Goal: Obtain resource: Obtain resource

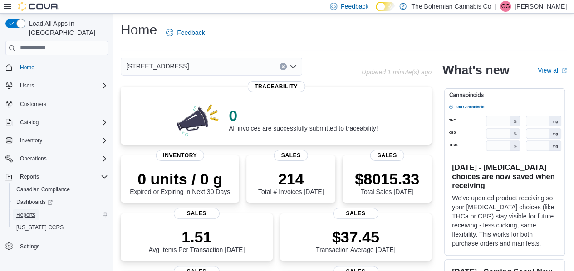
click at [32, 211] on span "Reports" at bounding box center [25, 214] width 19 height 7
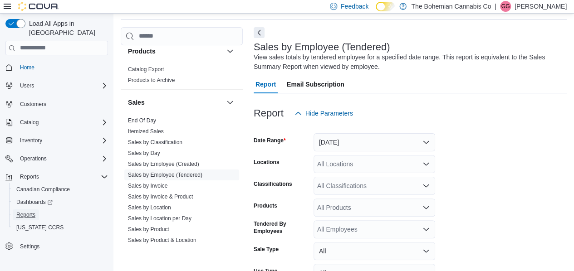
scroll to position [590, 0]
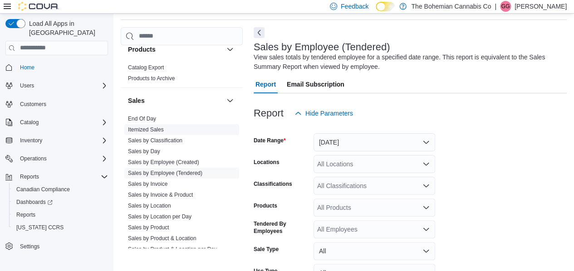
click at [149, 127] on link "Itemized Sales" at bounding box center [146, 130] width 36 height 6
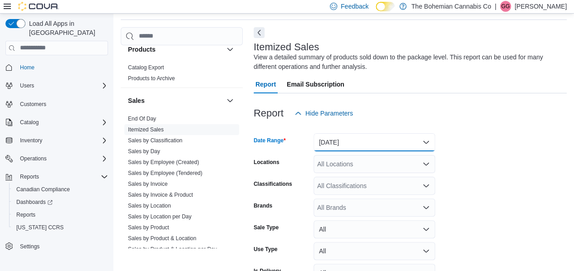
click at [347, 145] on button "[DATE]" at bounding box center [375, 142] width 122 height 18
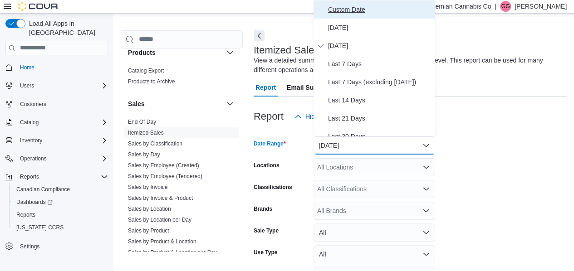
click at [363, 10] on span "Custom Date" at bounding box center [379, 9] width 103 height 11
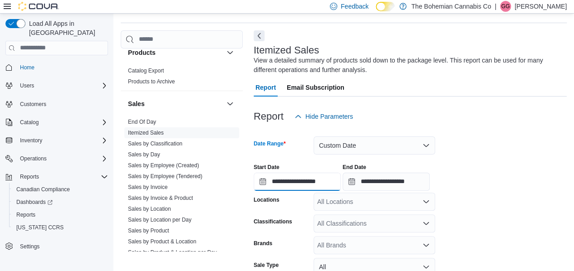
click at [290, 181] on input "**********" at bounding box center [297, 182] width 87 height 18
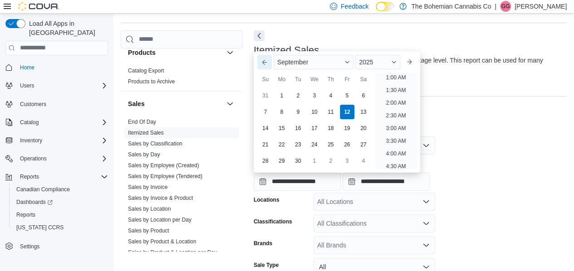
click at [264, 63] on button "Previous Month" at bounding box center [264, 62] width 15 height 15
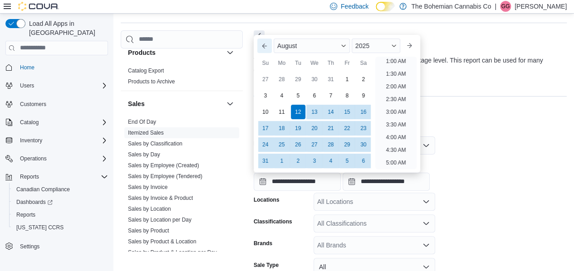
scroll to position [2, 0]
click at [349, 80] on div "1" at bounding box center [347, 79] width 16 height 16
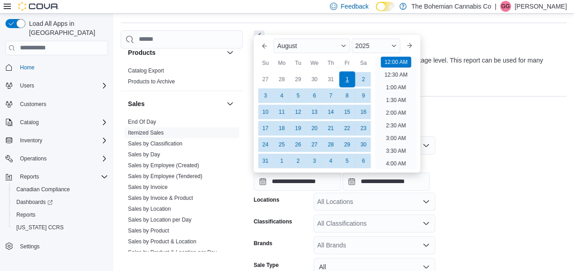
type input "**********"
click at [480, 128] on div at bounding box center [410, 131] width 313 height 11
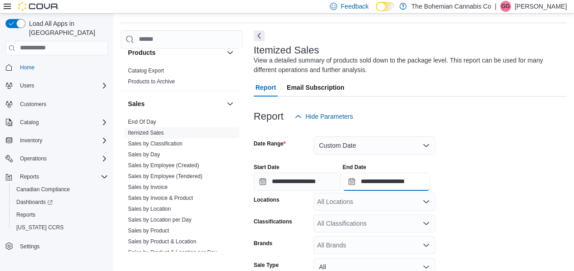
click at [393, 177] on input "**********" at bounding box center [386, 182] width 87 height 18
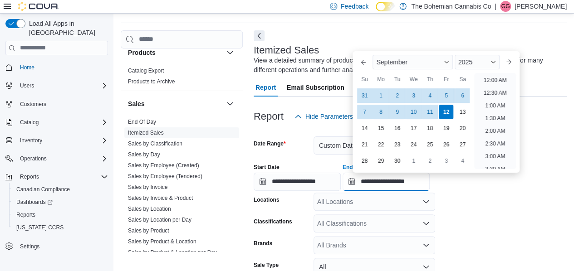
scroll to position [516, 0]
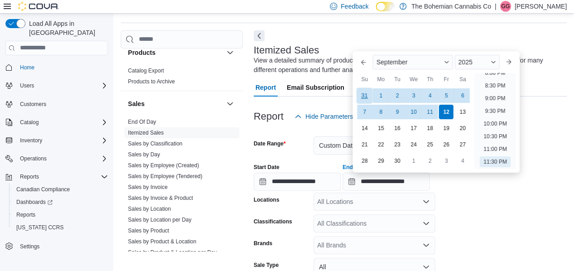
click at [369, 94] on div "31" at bounding box center [365, 96] width 16 height 16
type input "**********"
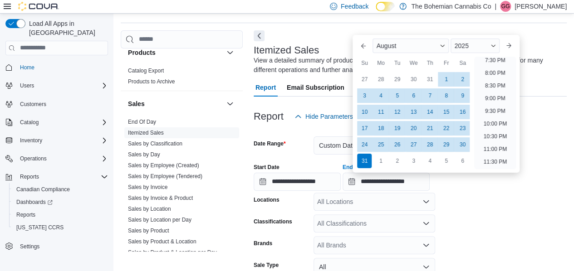
click at [488, 212] on form "**********" at bounding box center [410, 246] width 313 height 241
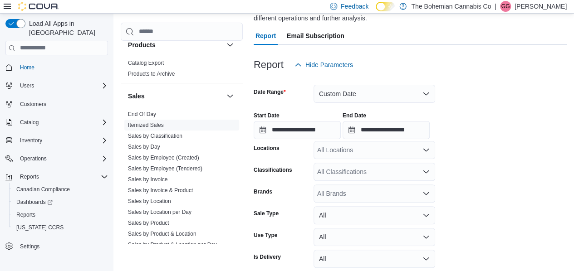
scroll to position [141, 0]
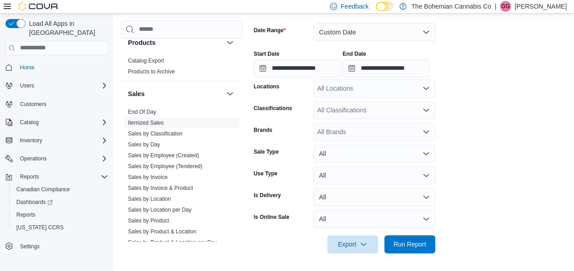
click at [359, 86] on div "All Locations" at bounding box center [375, 88] width 122 height 18
click at [517, 127] on form "**********" at bounding box center [410, 132] width 313 height 241
click at [375, 92] on div "All Locations" at bounding box center [375, 88] width 122 height 18
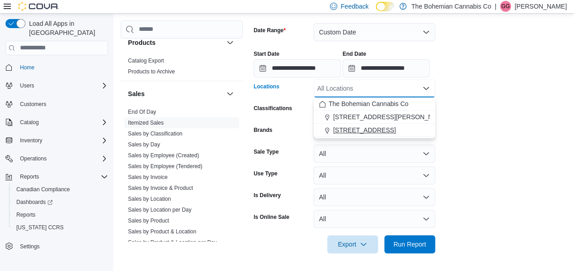
click at [369, 130] on span "[STREET_ADDRESS]" at bounding box center [364, 130] width 63 height 9
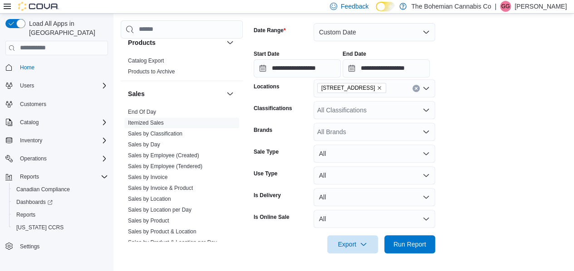
click at [514, 169] on form "**********" at bounding box center [410, 132] width 313 height 241
click at [368, 240] on span "Export" at bounding box center [353, 244] width 40 height 18
click at [373, 187] on span "Export to Excel" at bounding box center [352, 189] width 41 height 7
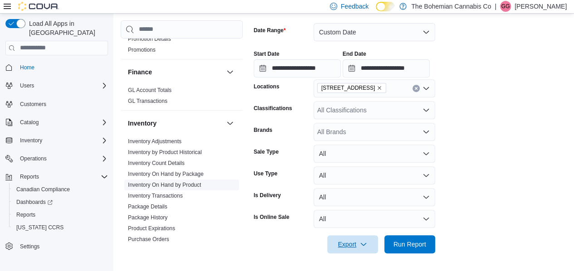
scroll to position [216, 0]
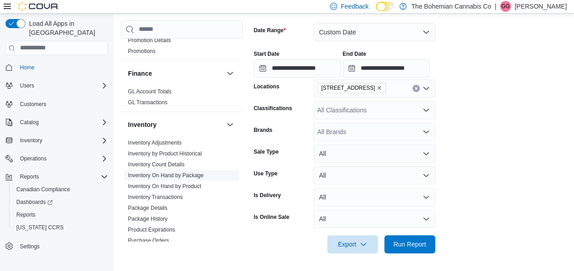
click at [182, 178] on span "Inventory On Hand by Package" at bounding box center [181, 175] width 115 height 11
click at [182, 184] on link "Inventory On Hand by Product" at bounding box center [164, 186] width 73 height 6
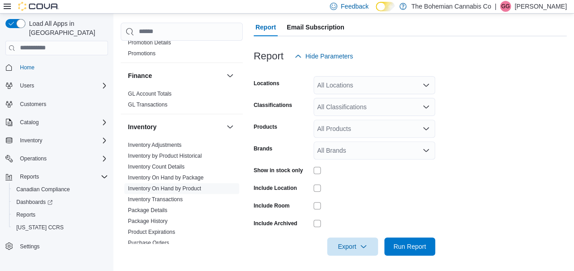
scroll to position [100, 0]
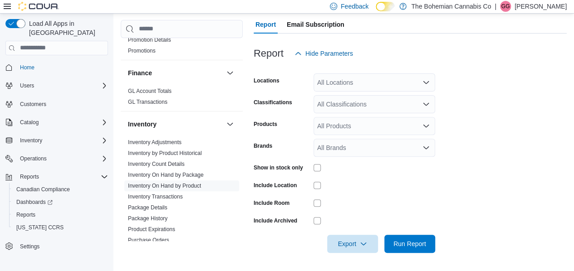
click at [339, 84] on div "All Locations" at bounding box center [375, 83] width 122 height 18
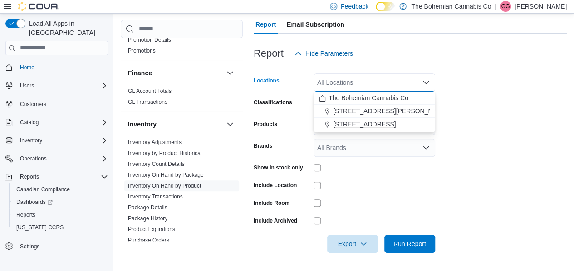
click at [368, 123] on span "[STREET_ADDRESS]" at bounding box center [364, 124] width 63 height 9
click at [481, 107] on form "Locations [STREET_ADDRESS] Combo box. Selected. [STREET_ADDRESS]. Press Backspa…" at bounding box center [410, 158] width 313 height 191
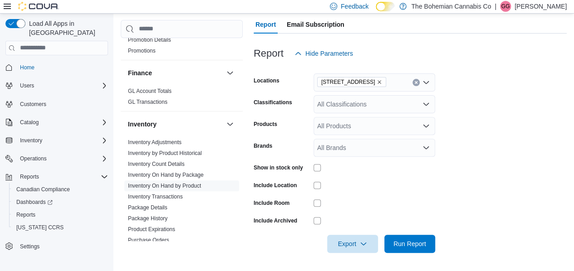
click at [362, 102] on div "All Classifications" at bounding box center [375, 104] width 122 height 18
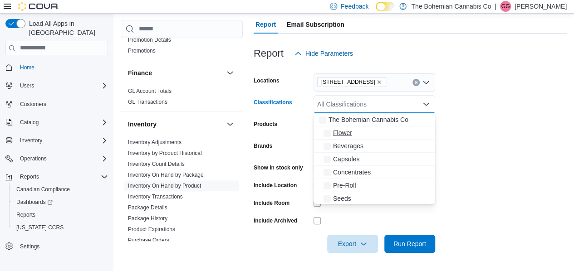
click at [355, 134] on div "Flower" at bounding box center [374, 132] width 111 height 9
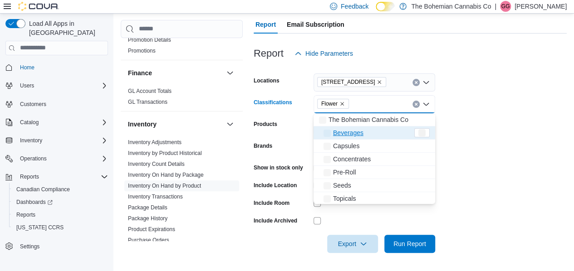
click at [355, 134] on span "Beverages" at bounding box center [348, 132] width 30 height 9
click at [355, 135] on span "Capsules" at bounding box center [346, 132] width 26 height 9
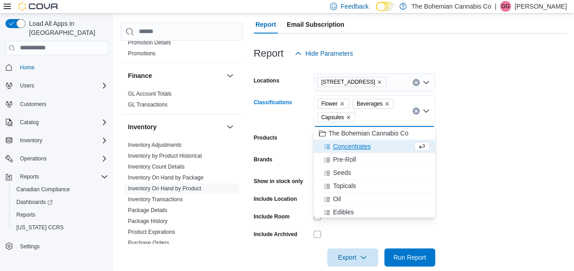
click at [353, 148] on span "Concentrates" at bounding box center [352, 146] width 38 height 9
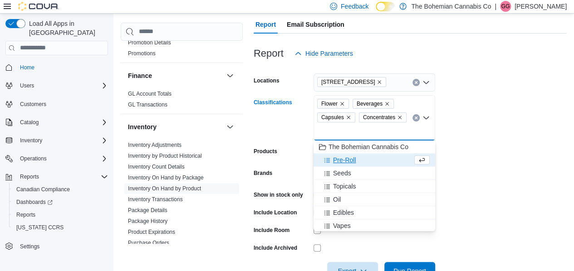
click at [348, 160] on span "Pre-Roll" at bounding box center [344, 160] width 23 height 9
click at [345, 162] on span "Seeds" at bounding box center [342, 160] width 18 height 9
click at [345, 162] on span "Topicals" at bounding box center [344, 160] width 23 height 9
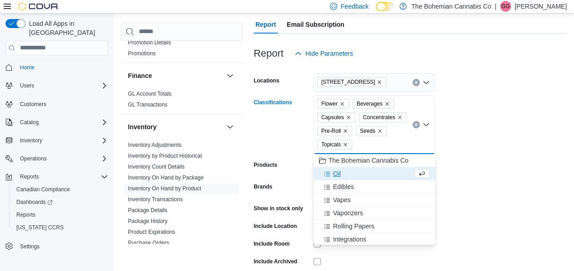
click at [336, 173] on span "Oil" at bounding box center [337, 173] width 8 height 9
click at [341, 177] on span "Edibles" at bounding box center [343, 173] width 21 height 9
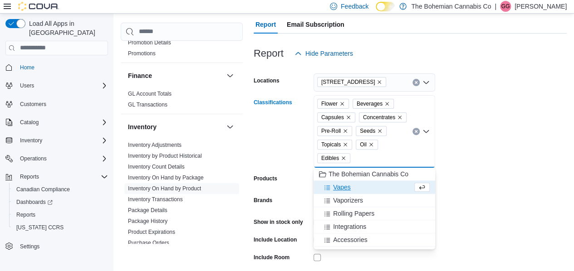
click at [341, 187] on span "Vapes" at bounding box center [342, 187] width 18 height 9
click at [530, 161] on form "Locations [STREET_ADDRESS] Classifications Flower Beverages Capsules Concentrat…" at bounding box center [410, 185] width 313 height 245
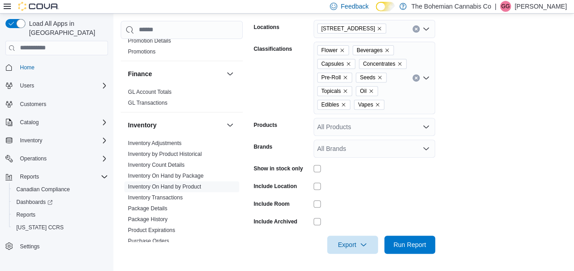
scroll to position [154, 0]
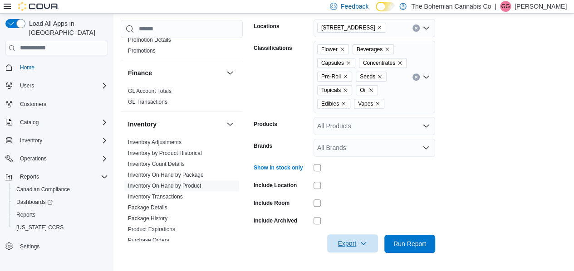
click at [371, 242] on span "Export" at bounding box center [353, 244] width 40 height 18
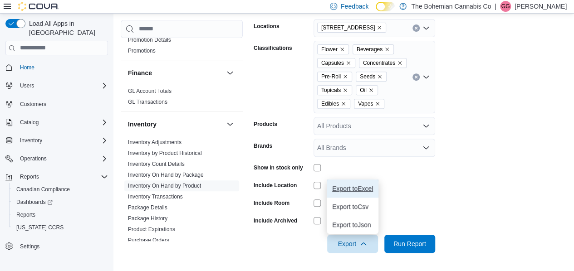
click at [363, 190] on span "Export to Excel" at bounding box center [352, 188] width 41 height 7
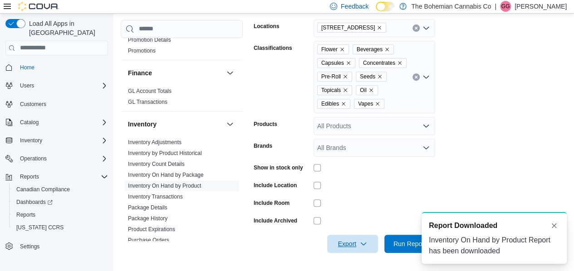
scroll to position [0, 0]
